Goal: Task Accomplishment & Management: Manage account settings

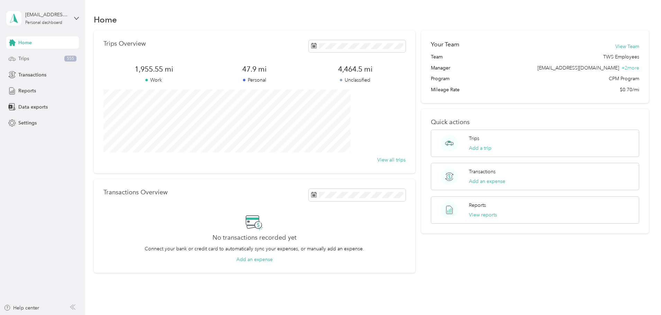
click at [34, 61] on div "Trips 555" at bounding box center [42, 59] width 73 height 12
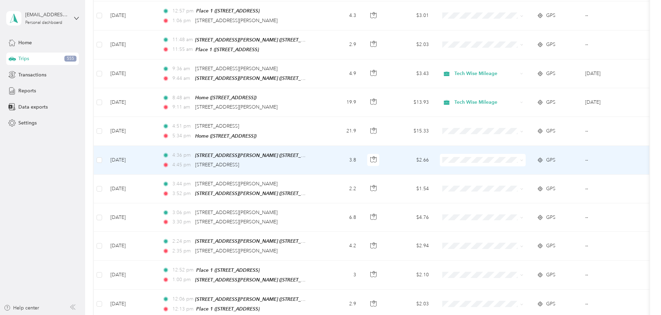
scroll to position [415, 0]
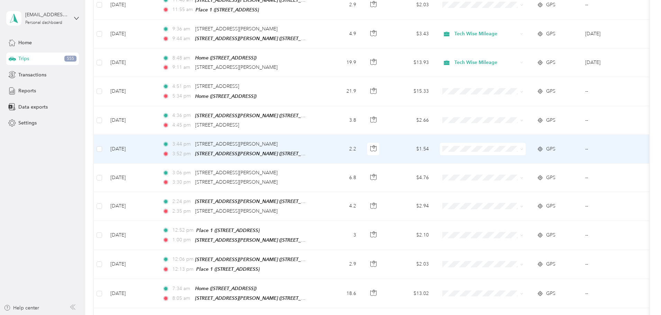
click at [513, 156] on li "Tech Wise Mileage" at bounding box center [529, 152] width 86 height 12
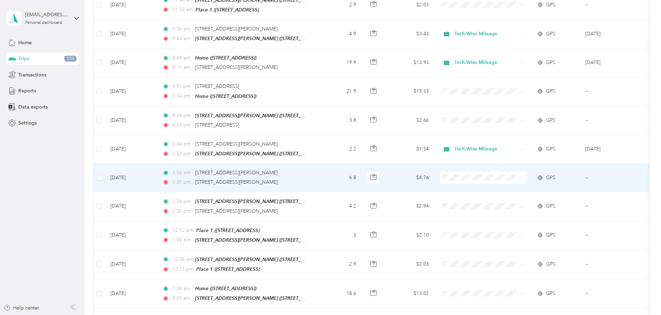
click at [508, 183] on span "Tech Wise Mileage" at bounding box center [535, 183] width 64 height 7
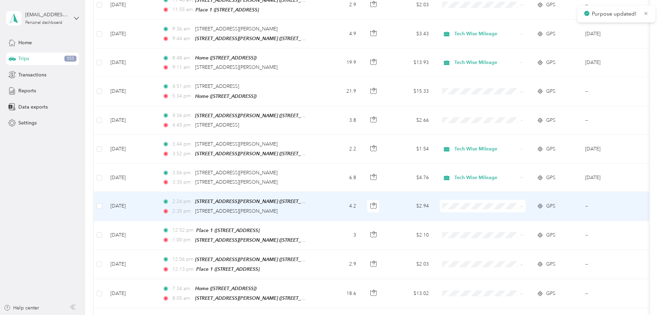
scroll to position [450, 0]
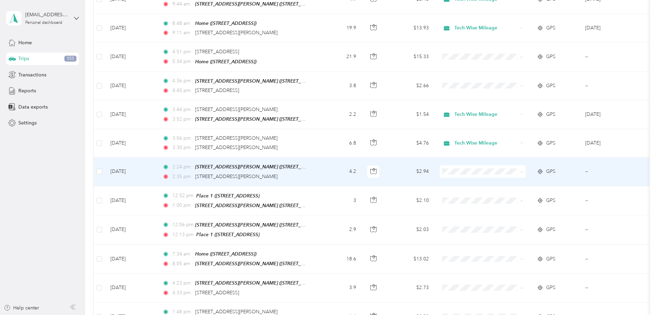
click at [509, 176] on span "Tech Wise Mileage" at bounding box center [535, 177] width 64 height 7
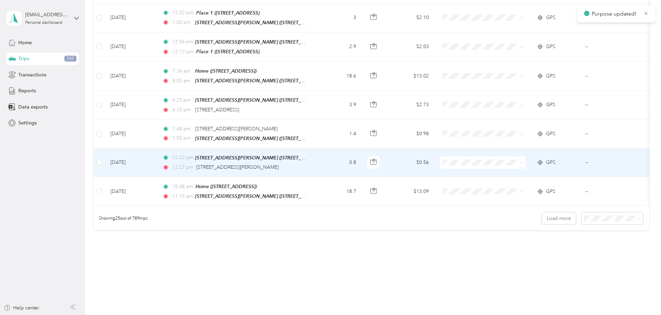
scroll to position [638, 0]
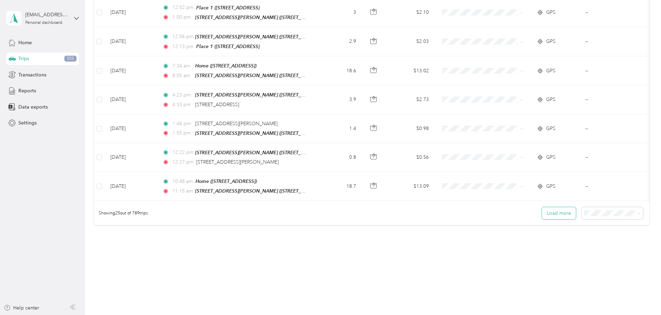
click at [542, 209] on button "Load more" at bounding box center [559, 213] width 34 height 12
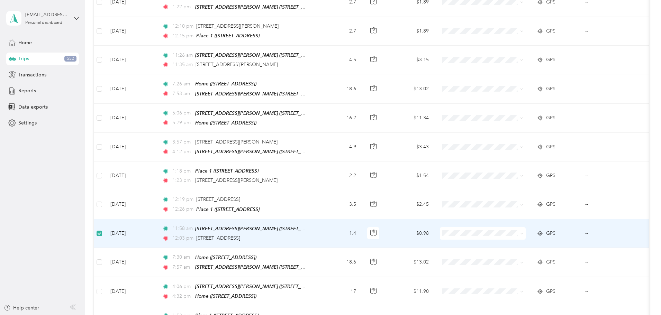
scroll to position [810, 0]
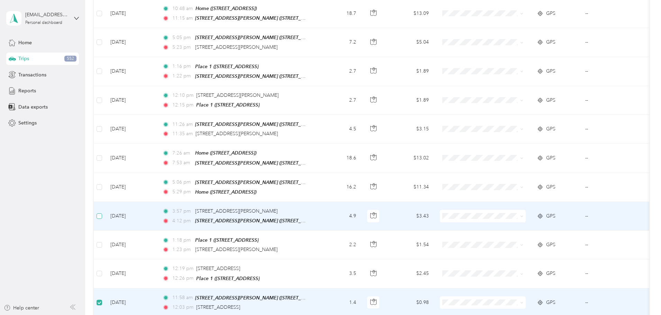
click at [102, 212] on label at bounding box center [100, 216] width 6 height 8
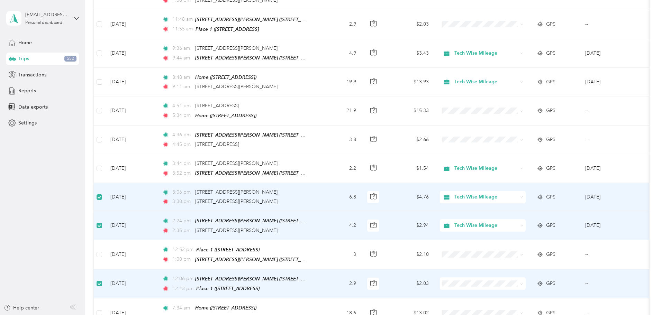
scroll to position [326, 0]
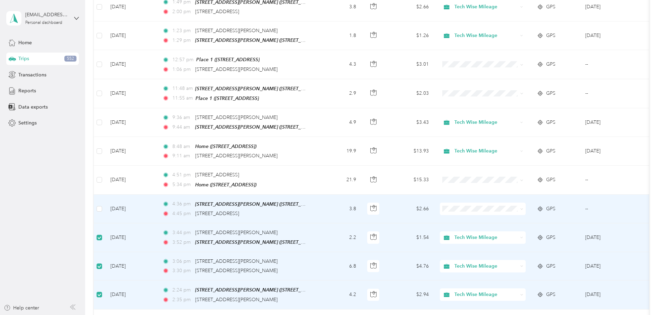
click at [105, 208] on td at bounding box center [99, 209] width 11 height 29
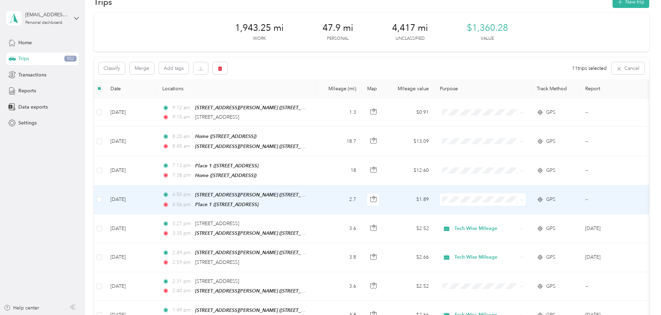
scroll to position [0, 0]
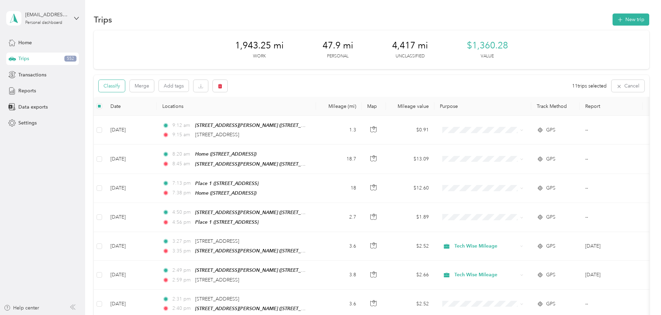
click at [125, 85] on button "Classify" at bounding box center [112, 86] width 26 height 12
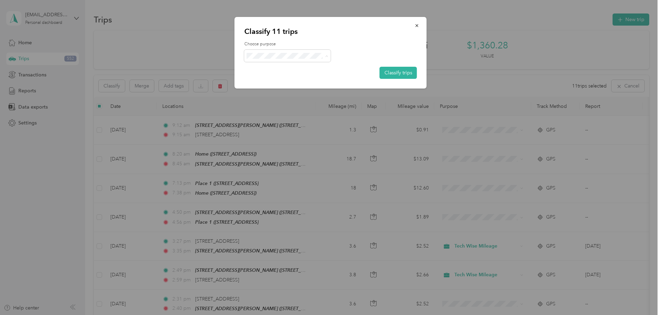
click at [311, 71] on li "Tech Wise Mileage" at bounding box center [287, 69] width 86 height 12
click at [408, 72] on button "Classify trips" at bounding box center [398, 73] width 37 height 12
